Goal: Transaction & Acquisition: Purchase product/service

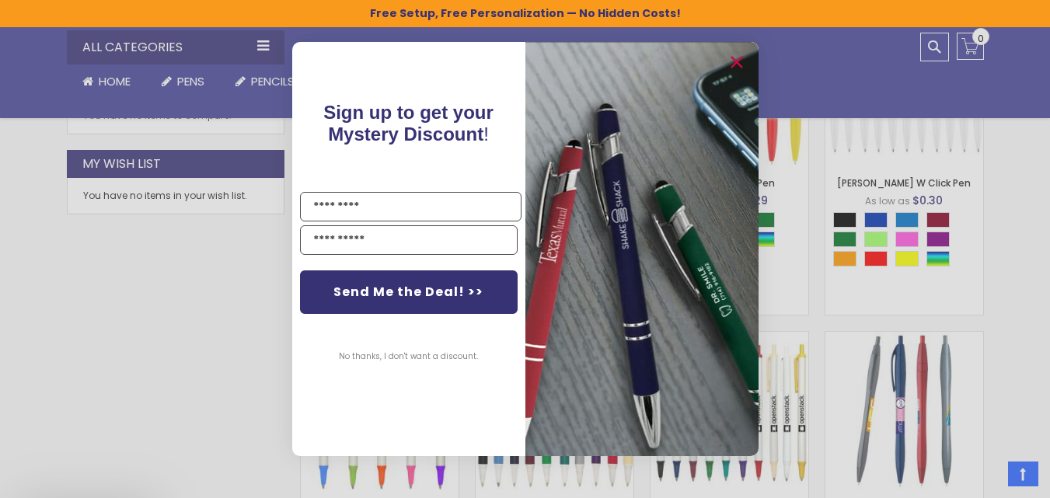
scroll to position [1050, 0]
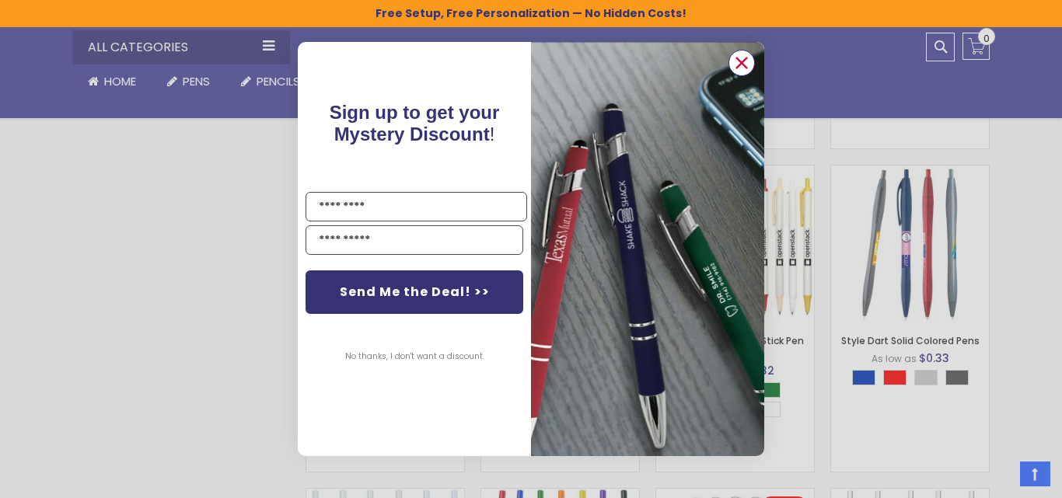
click at [743, 63] on circle "Close dialog" at bounding box center [741, 62] width 23 height 23
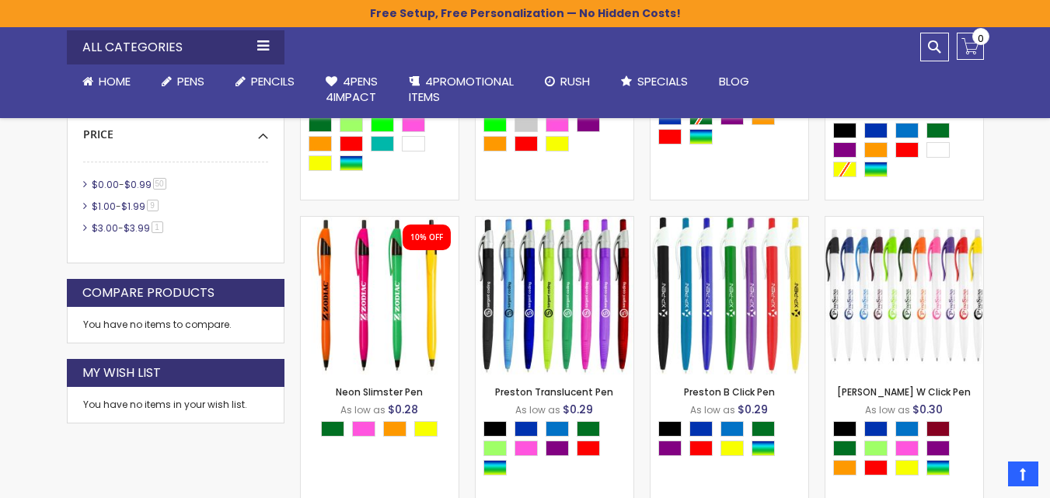
scroll to position [665, 0]
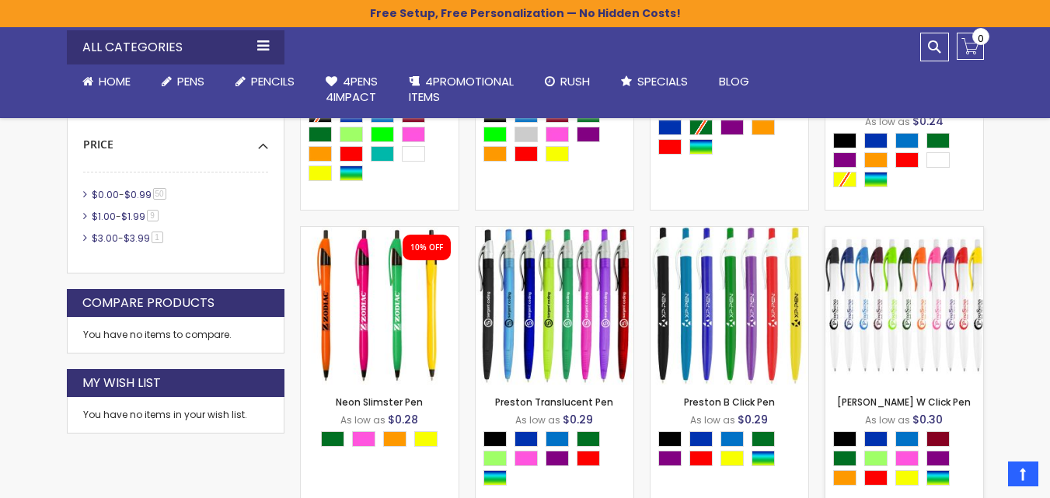
click at [901, 307] on img at bounding box center [904, 306] width 158 height 158
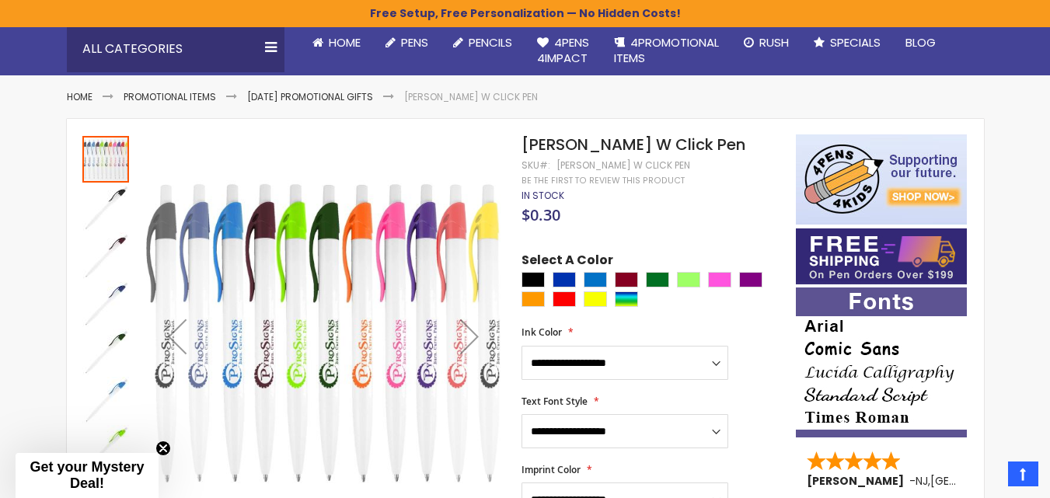
click at [1049, 349] on html "The store will not work correctly when cookies are disabled. Free Setup, Free P…" at bounding box center [525, 100] width 1050 height 498
